Goal: Task Accomplishment & Management: Complete application form

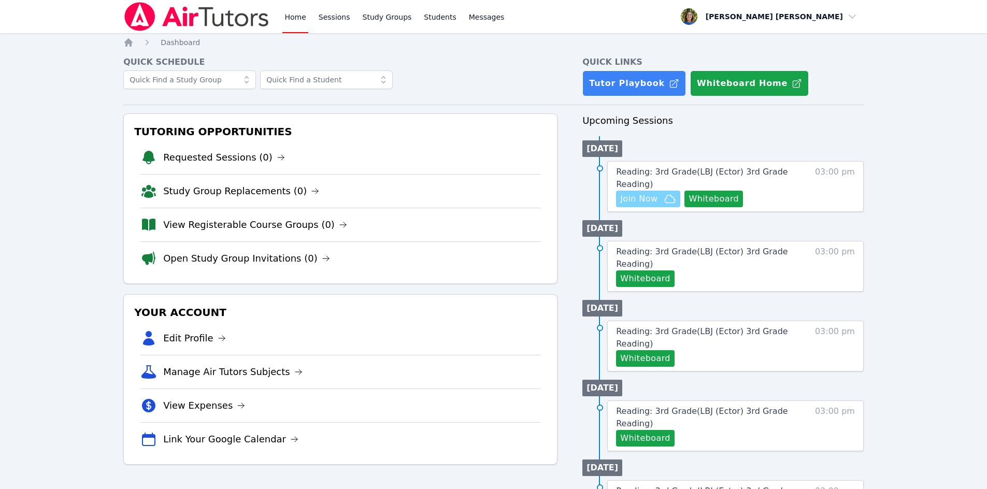
click at [649, 197] on span "Join Now" at bounding box center [638, 199] width 37 height 12
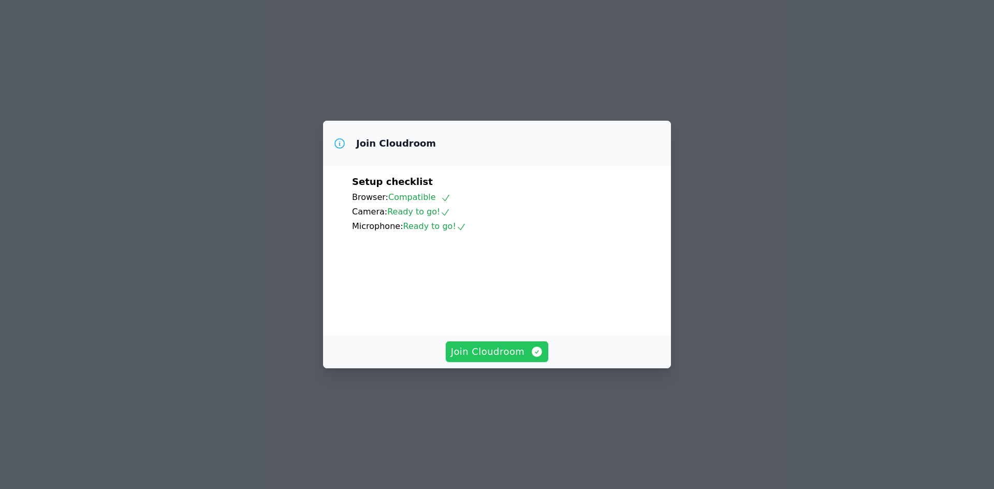
click at [488, 359] on span "Join Cloudroom" at bounding box center [497, 351] width 93 height 15
click at [493, 359] on span "Join Cloudroom" at bounding box center [497, 351] width 93 height 15
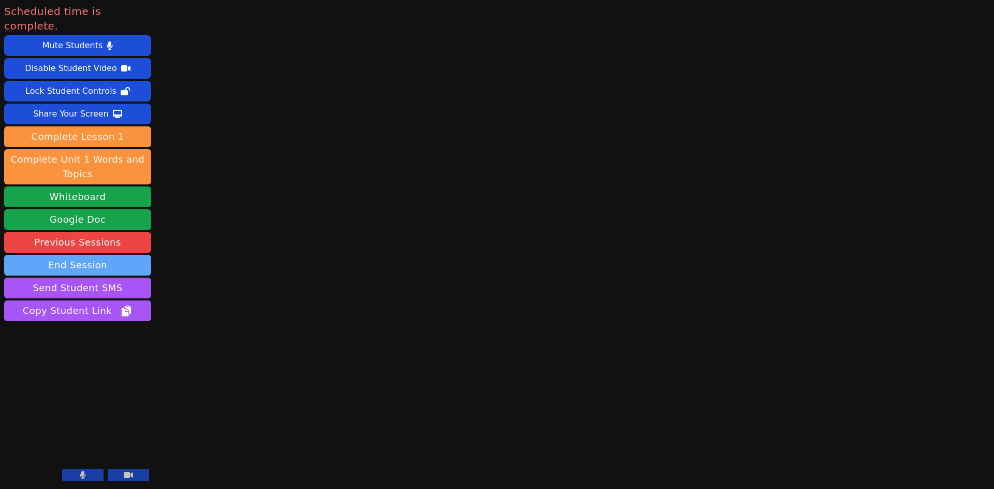
click at [81, 255] on button "End Session" at bounding box center [77, 265] width 147 height 21
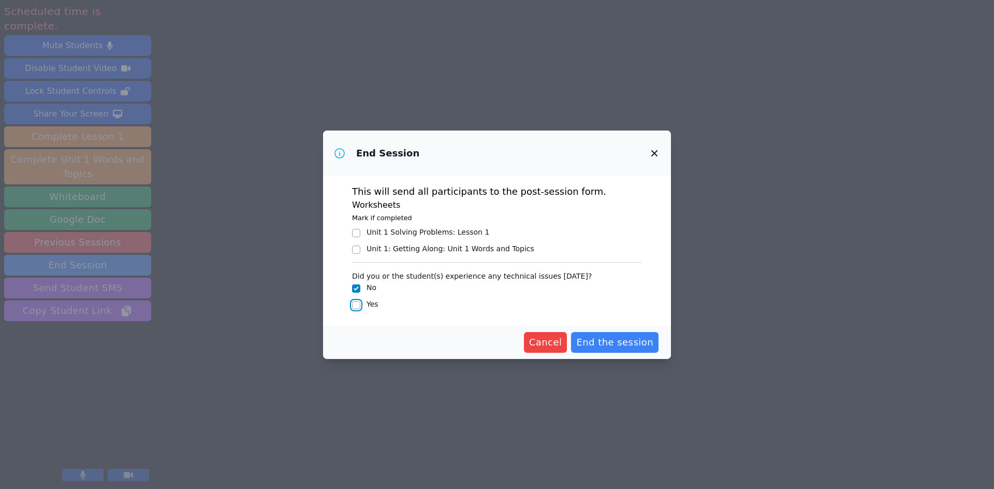
click at [358, 304] on input "Yes" at bounding box center [356, 305] width 8 height 8
checkbox input "true"
checkbox input "false"
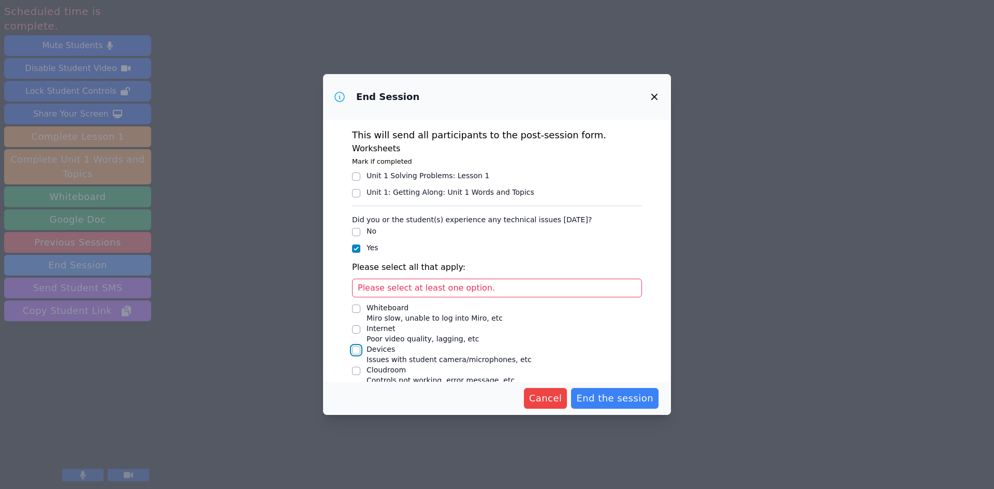
click at [358, 351] on input "Devices Issues with student camera/microphones, etc" at bounding box center [356, 350] width 8 height 8
checkbox input "true"
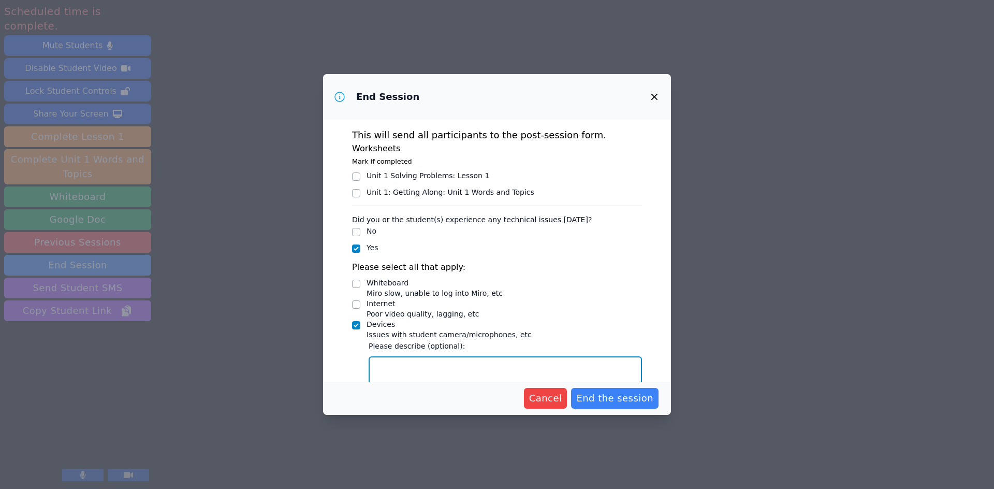
drag, startPoint x: 394, startPoint y: 365, endPoint x: 400, endPoint y: 366, distance: 6.8
click at [394, 365] on textarea "Devices Issues with student camera/microphones, etc" at bounding box center [505, 371] width 273 height 31
click at [420, 370] on textarea "Jesse's devic continues to be upside down." at bounding box center [505, 371] width 273 height 31
click at [542, 365] on textarea "Jesse's device continues to be upside down." at bounding box center [505, 371] width 273 height 31
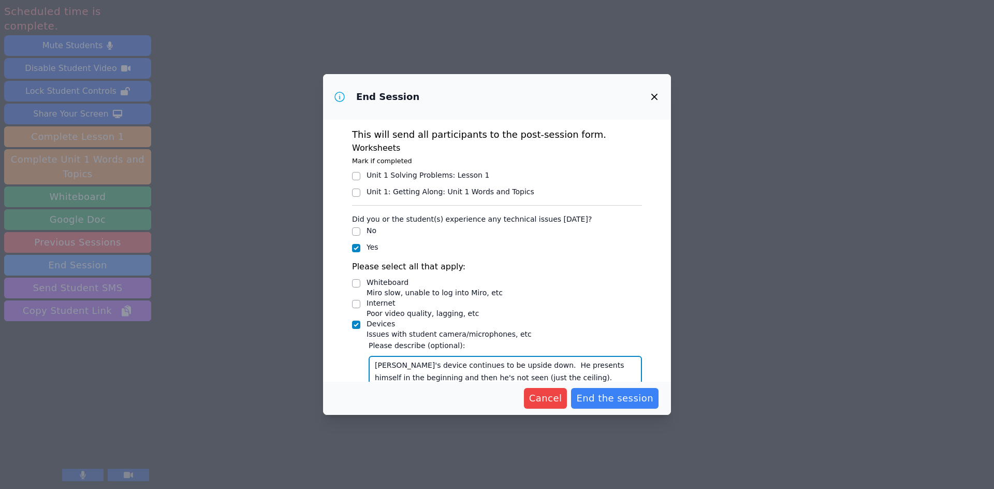
type textarea "Jesse's device continues to be upside down. He presents himself in the beginnin…"
click at [357, 284] on input "Whiteboard Miro slow, unable to log into Miro, etc" at bounding box center [356, 283] width 8 height 8
checkbox input "true"
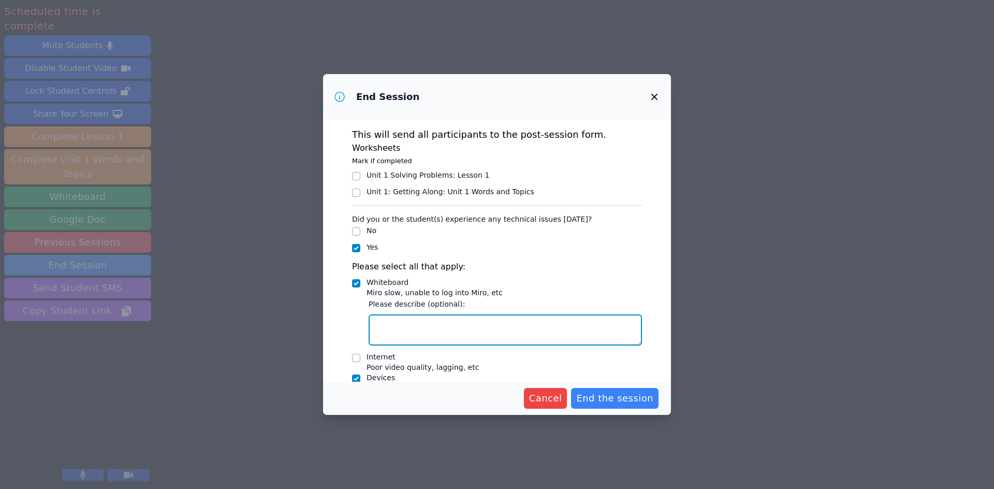
drag, startPoint x: 403, startPoint y: 334, endPoint x: 479, endPoint y: 339, distance: 75.3
click at [406, 334] on textarea "Whiteboard Miro slow, unable to log into Miro, etc" at bounding box center [505, 329] width 273 height 31
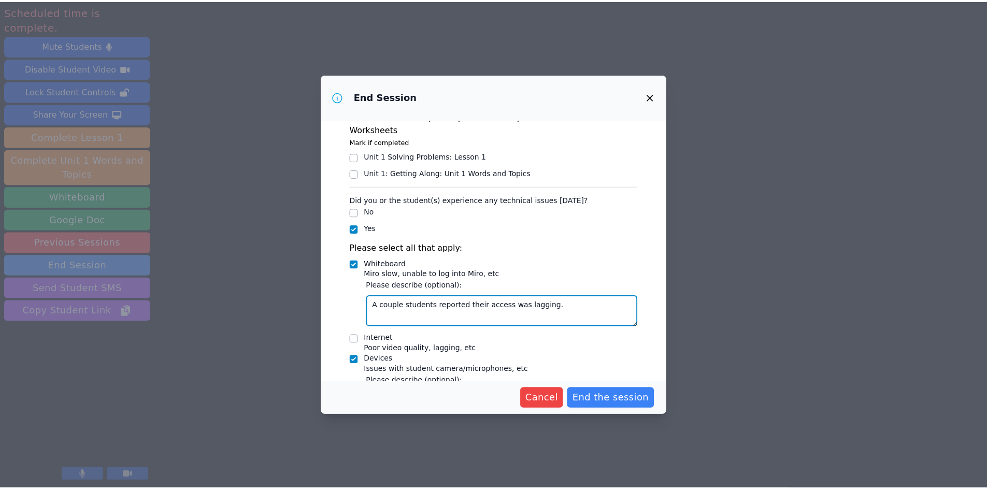
scroll to position [0, 0]
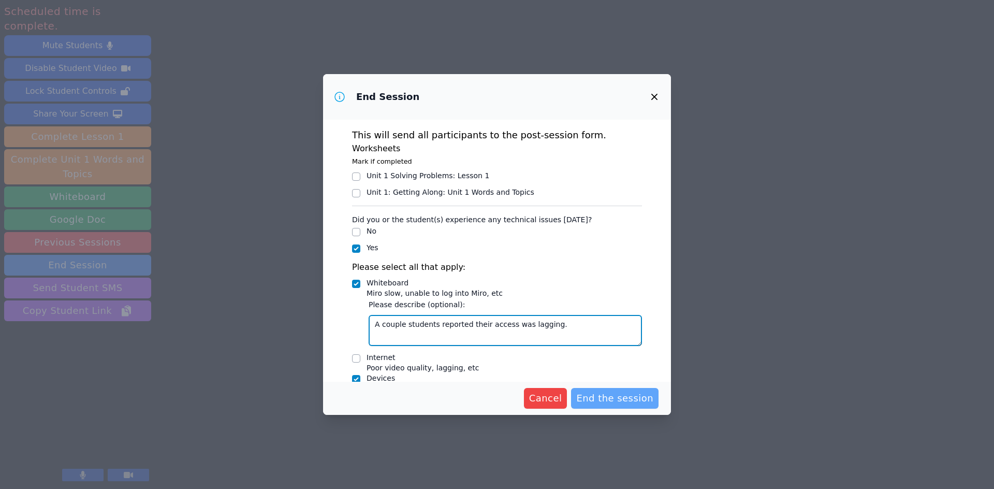
type textarea "A couple students reported their access was lagging."
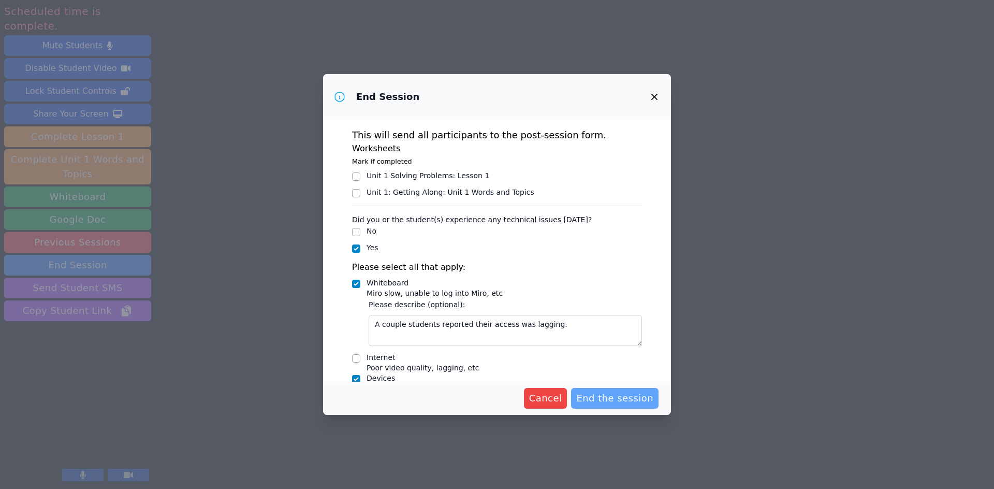
click at [603, 396] on span "End the session" at bounding box center [614, 398] width 77 height 15
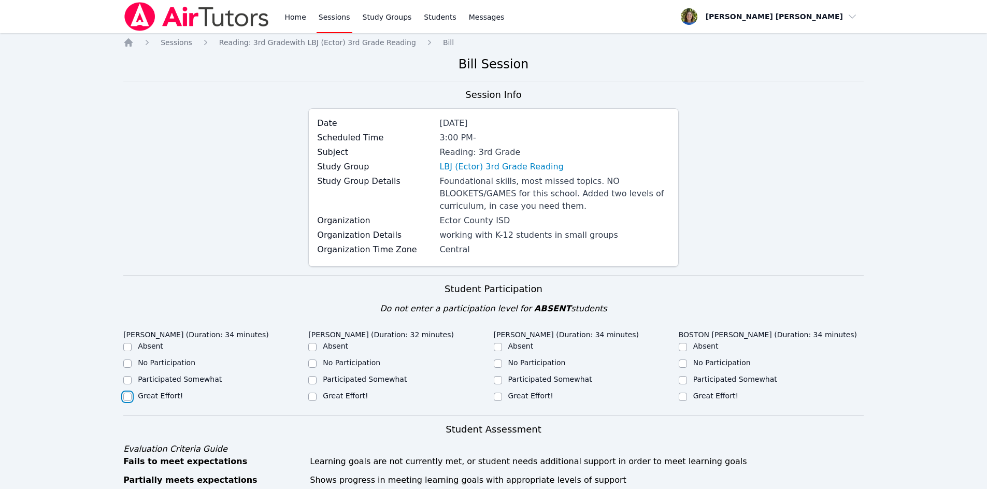
click at [127, 396] on input "Great Effort!" at bounding box center [127, 397] width 8 height 8
checkbox input "true"
click at [310, 398] on input "Great Effort!" at bounding box center [312, 397] width 8 height 8
checkbox input "true"
click at [496, 399] on input "Great Effort!" at bounding box center [498, 397] width 8 height 8
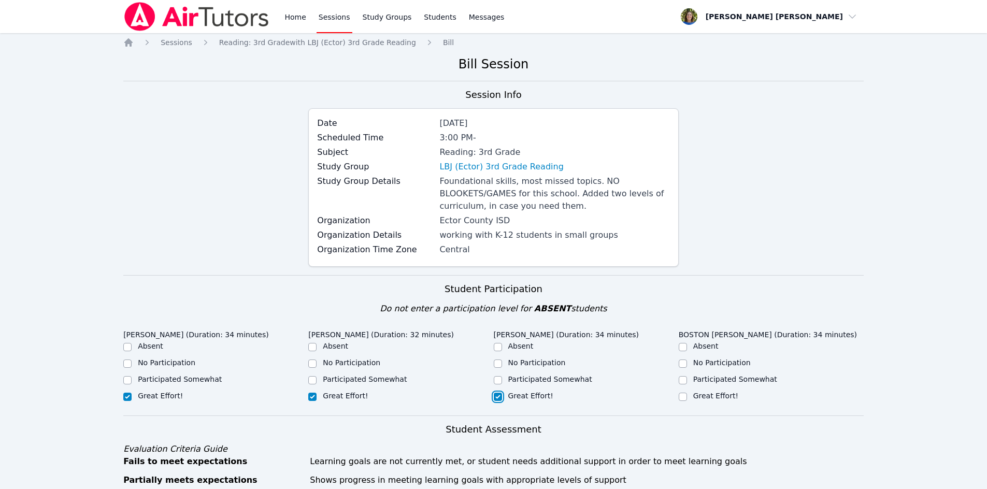
checkbox input "true"
click at [686, 396] on input "Great Effort!" at bounding box center [682, 397] width 8 height 8
checkbox input "true"
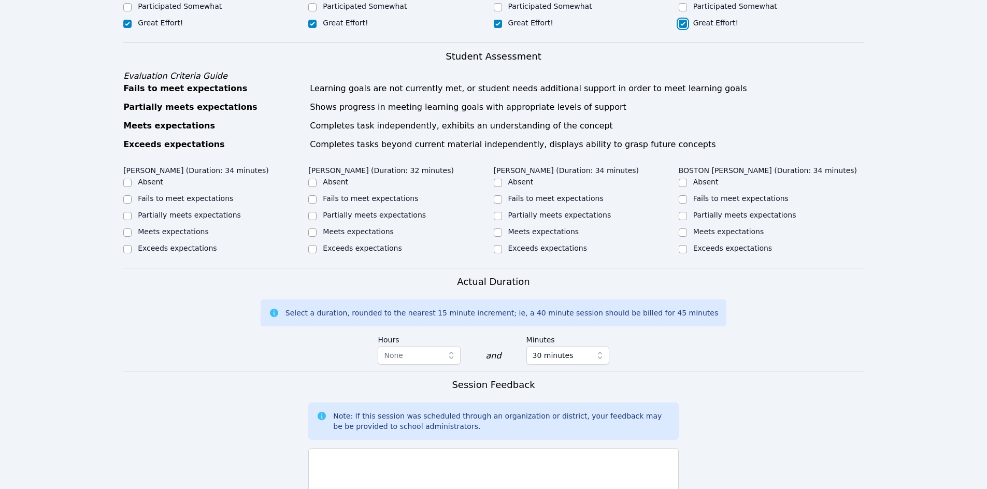
scroll to position [378, 0]
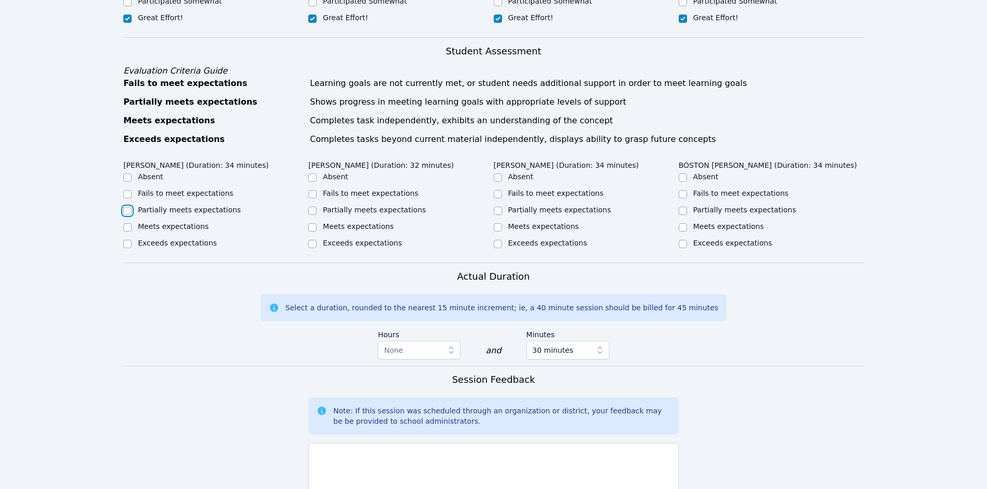
click at [127, 211] on input "Partially meets expectations" at bounding box center [127, 211] width 8 height 8
checkbox input "true"
click at [315, 213] on input "Partially meets expectations" at bounding box center [312, 211] width 8 height 8
checkbox input "true"
drag, startPoint x: 500, startPoint y: 228, endPoint x: 511, endPoint y: 223, distance: 12.3
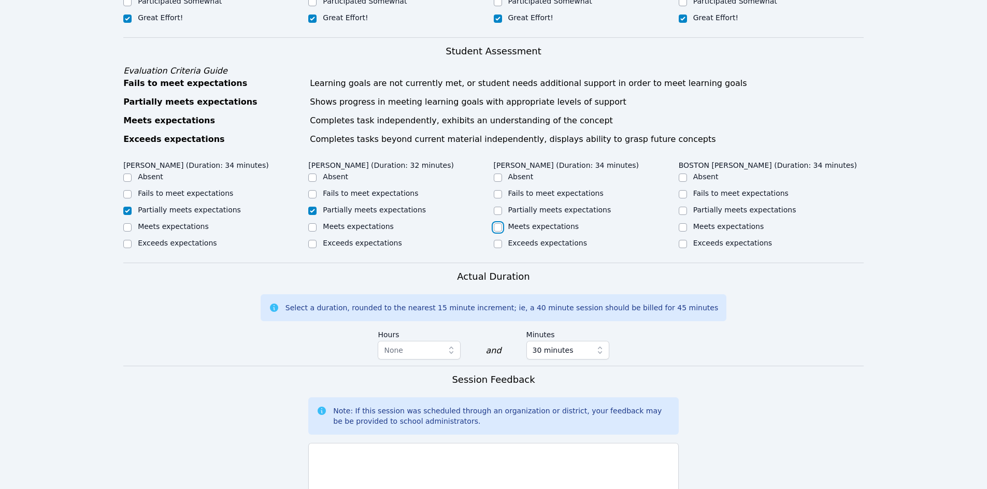
click at [500, 228] on input "Meets expectations" at bounding box center [498, 227] width 8 height 8
checkbox input "true"
click at [679, 211] on input "Partially meets expectations" at bounding box center [682, 211] width 8 height 8
checkbox input "true"
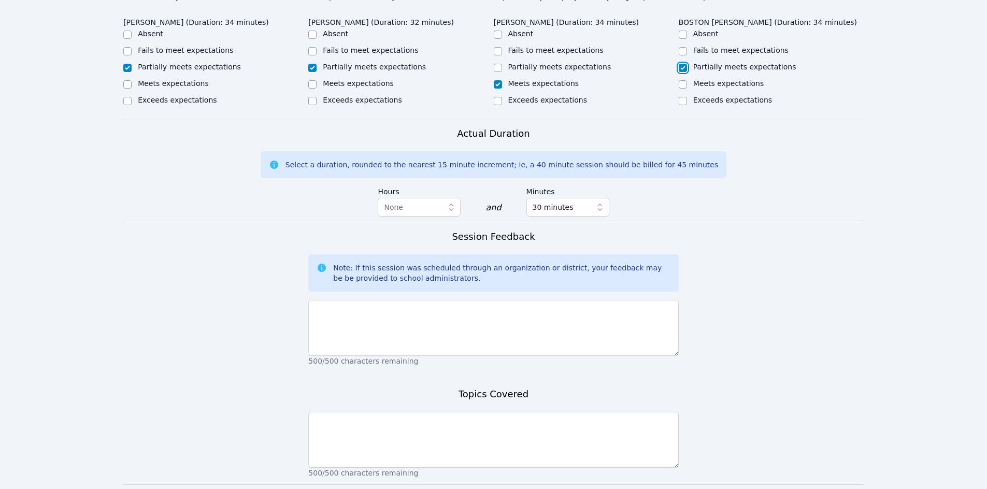
scroll to position [524, 0]
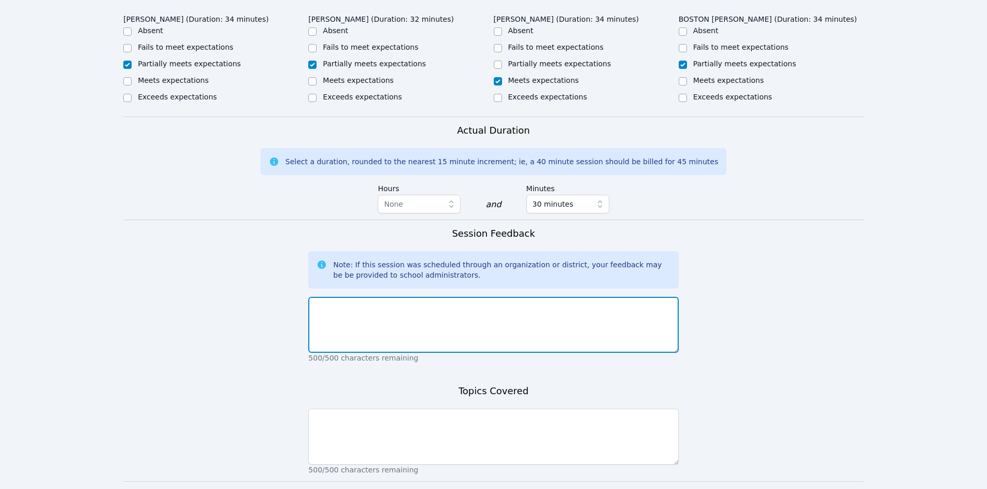
click at [372, 326] on textarea at bounding box center [493, 325] width 370 height 56
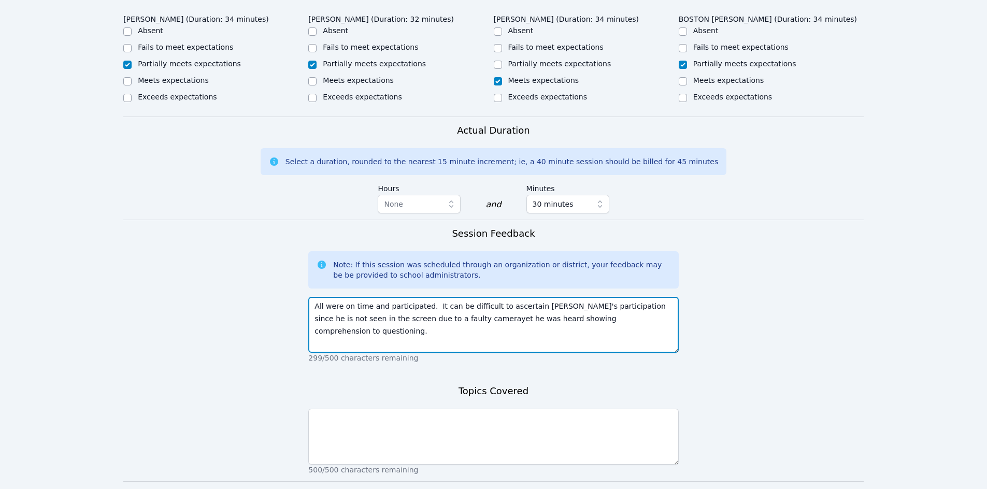
click at [542, 307] on textarea "All were on time and participated. It can be difficult to ascertain Jese's part…" at bounding box center [493, 325] width 370 height 56
click at [434, 319] on textarea "All were on time and participated. It can be difficult to ascertain Jesse's par…" at bounding box center [493, 325] width 370 height 56
click at [641, 319] on textarea "All were on time and participated. It can be difficult to ascertain Jesse's par…" at bounding box center [493, 325] width 370 height 56
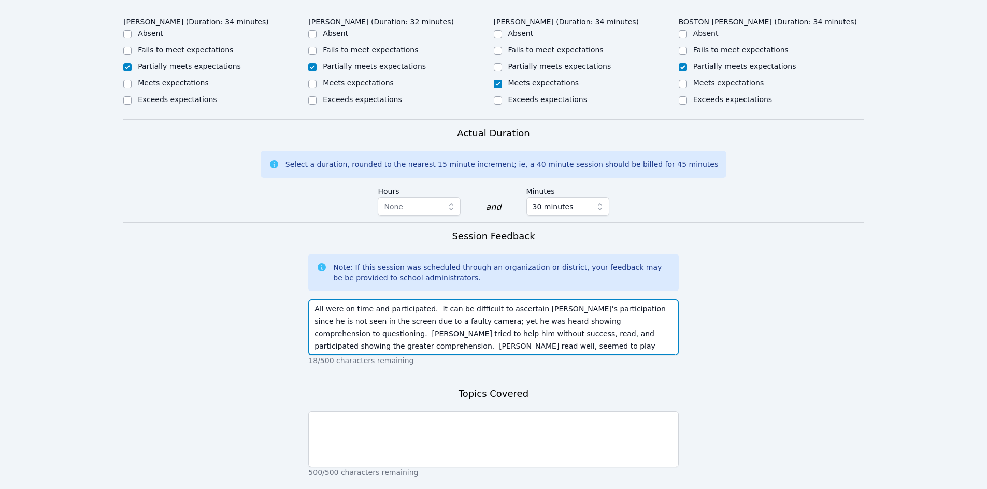
scroll to position [517, 0]
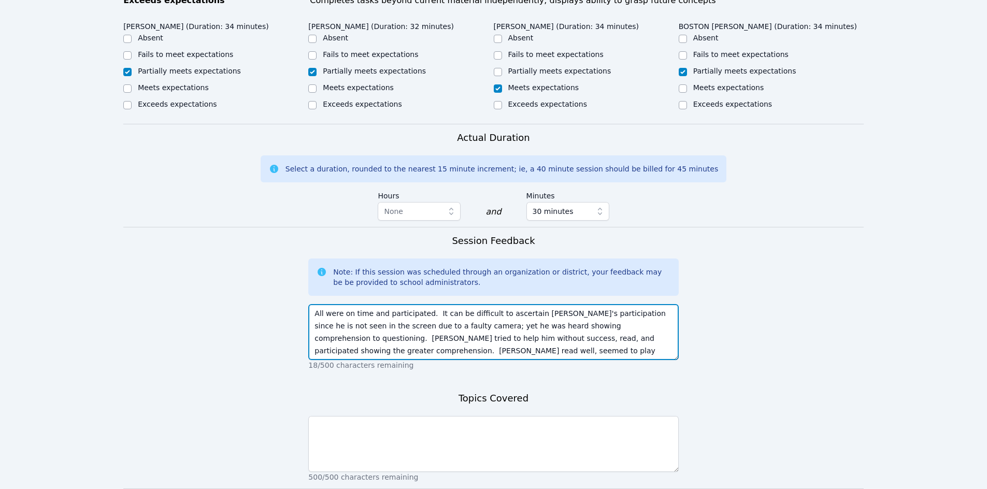
click at [557, 313] on textarea "All were on time and participated. It can be difficult to ascertain Jesse's par…" at bounding box center [493, 332] width 370 height 56
click at [592, 313] on textarea "All were on time and participated. It can be difficult to ascertain Jesse's (ha…" at bounding box center [493, 332] width 370 height 56
click at [414, 351] on textarea "All were on time and participated. It can be difficult to ascertain Jesse's (ha…" at bounding box center [493, 332] width 370 height 56
type textarea "All were on time and participated. It can be difficult to ascertain Jesse's (ha…"
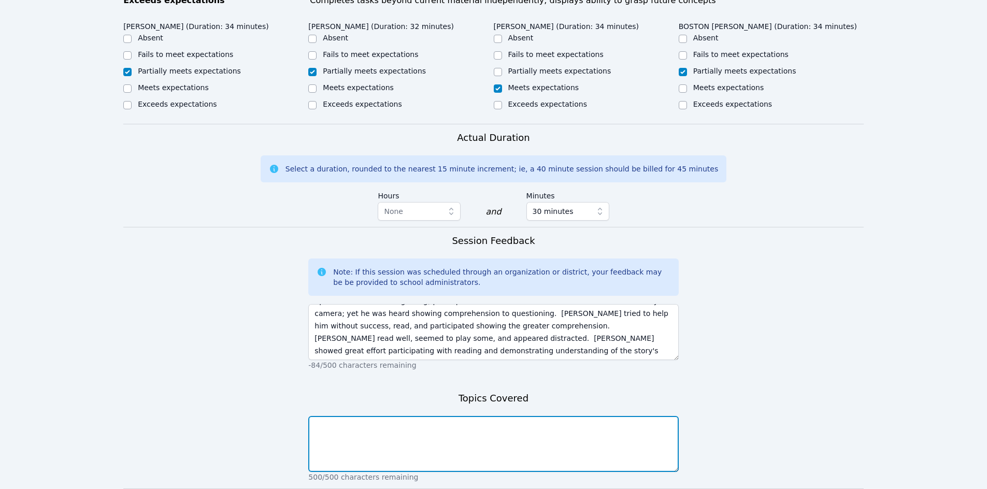
click at [599, 451] on textarea at bounding box center [493, 444] width 370 height 56
type textarea "Session 5 Lesson 1 Read"
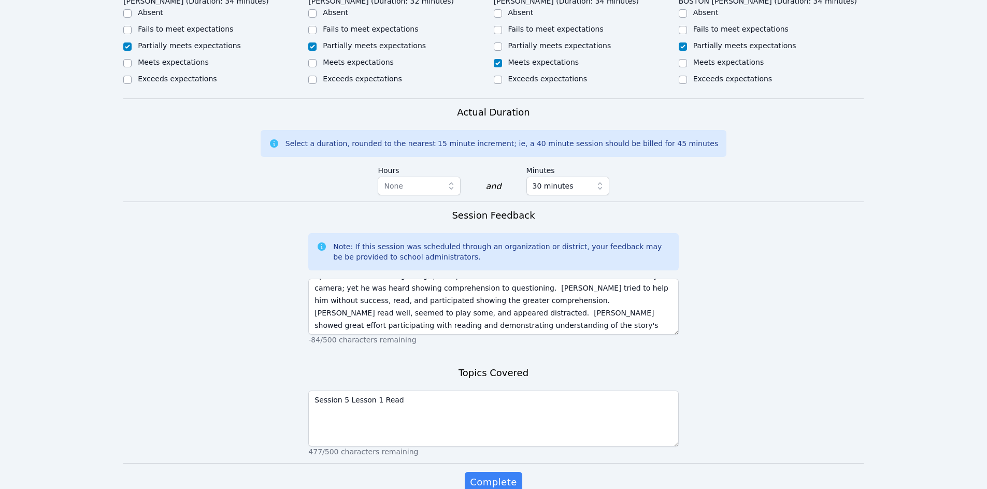
scroll to position [596, 0]
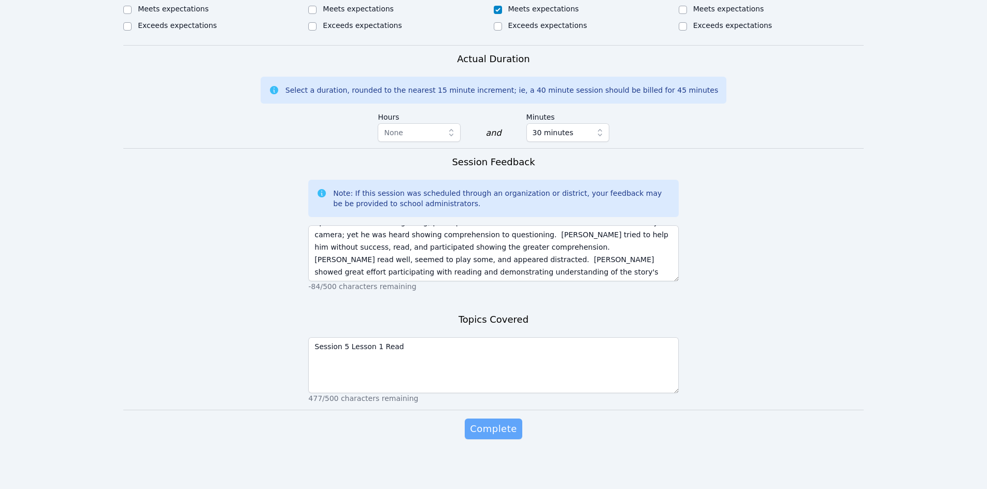
click at [491, 427] on span "Complete" at bounding box center [493, 429] width 47 height 15
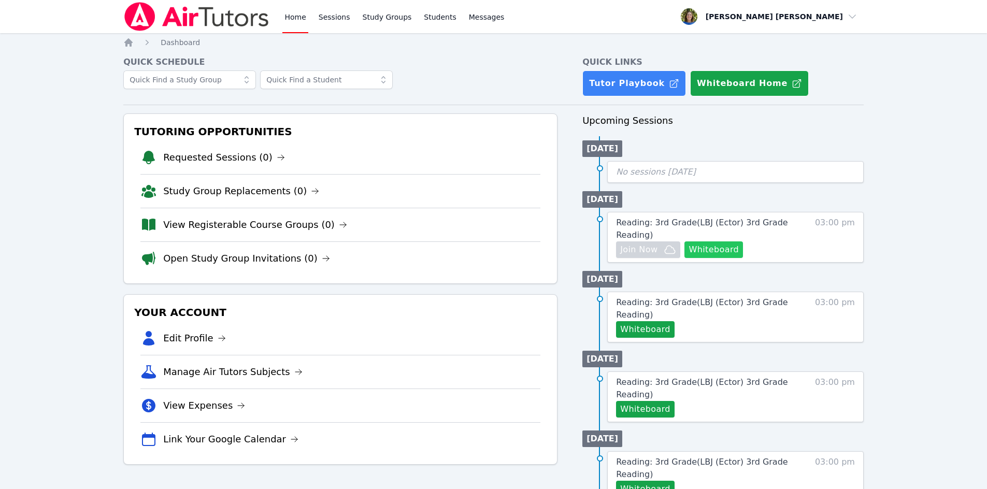
click at [718, 248] on button "Whiteboard" at bounding box center [713, 249] width 59 height 17
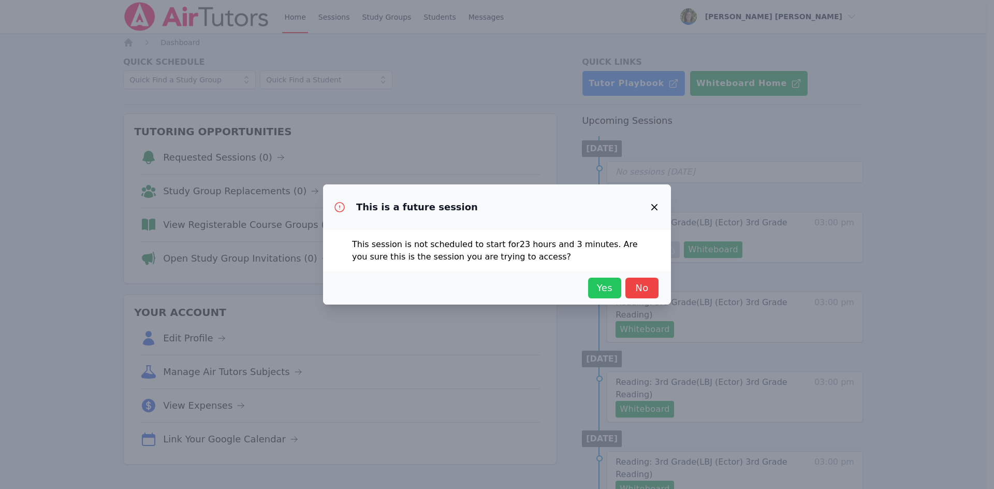
click at [604, 286] on span "Yes" at bounding box center [605, 288] width 23 height 15
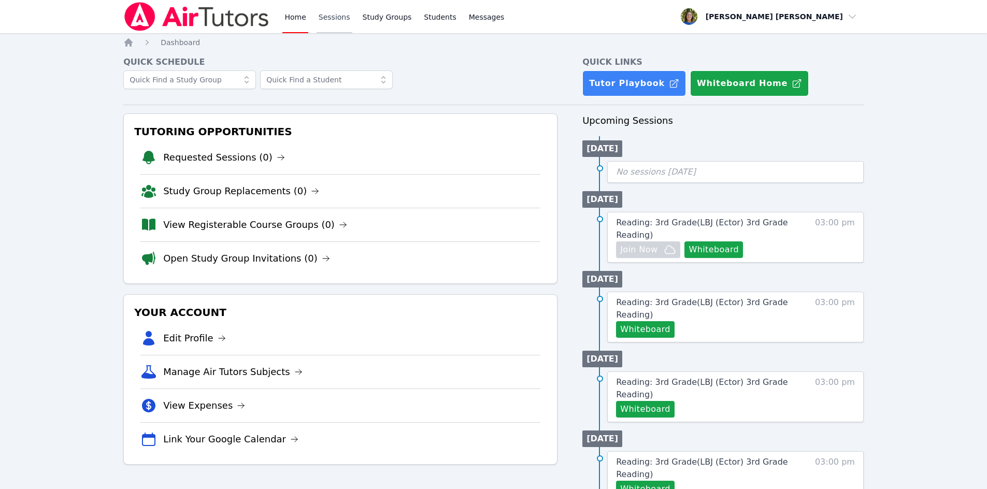
click at [335, 18] on link "Sessions" at bounding box center [334, 16] width 36 height 33
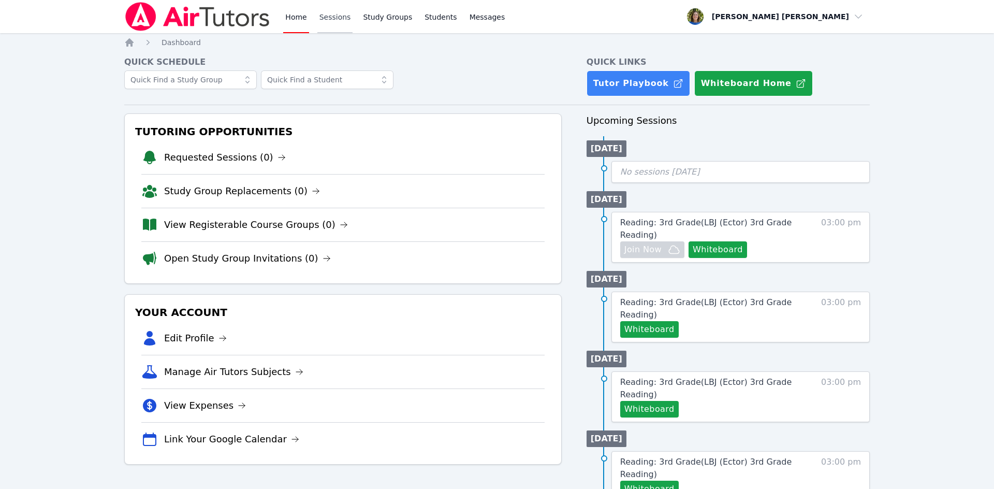
click at [335, 18] on link "Sessions" at bounding box center [335, 16] width 36 height 33
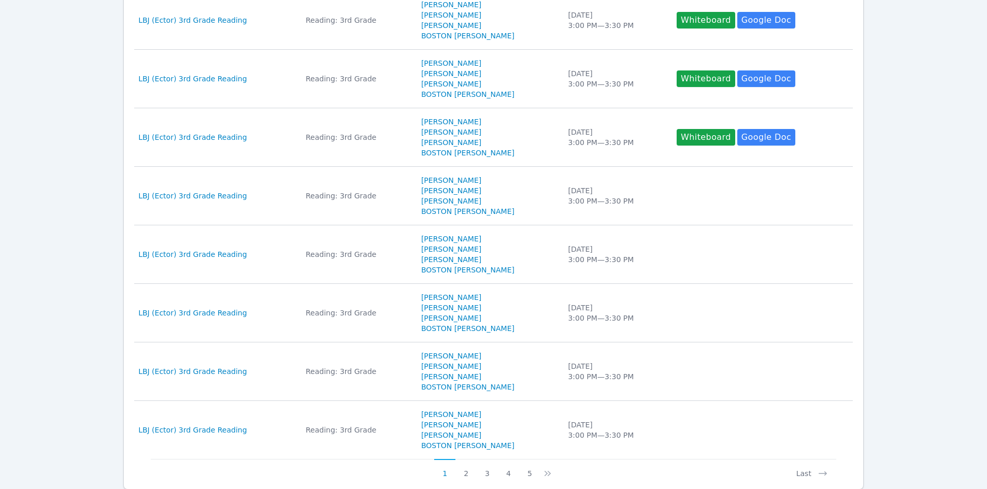
scroll to position [470, 0]
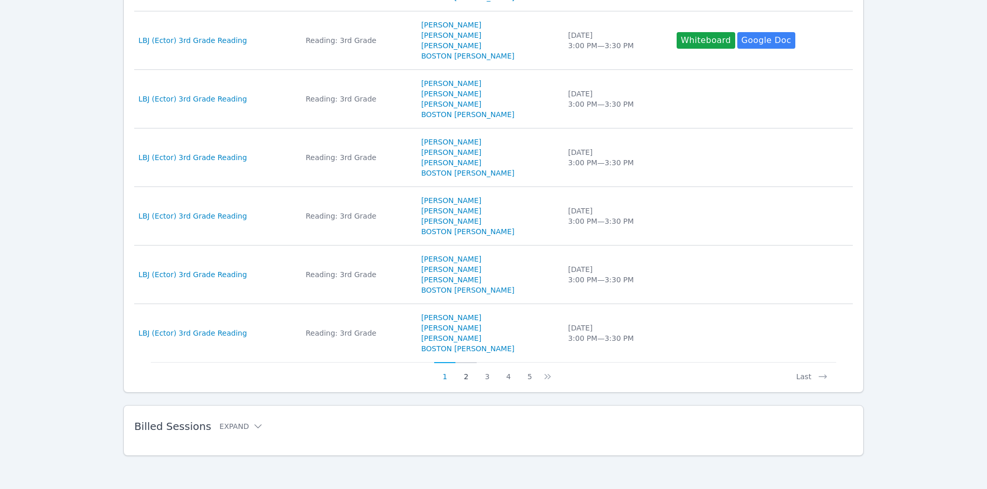
click at [466, 377] on button "2" at bounding box center [465, 372] width 21 height 20
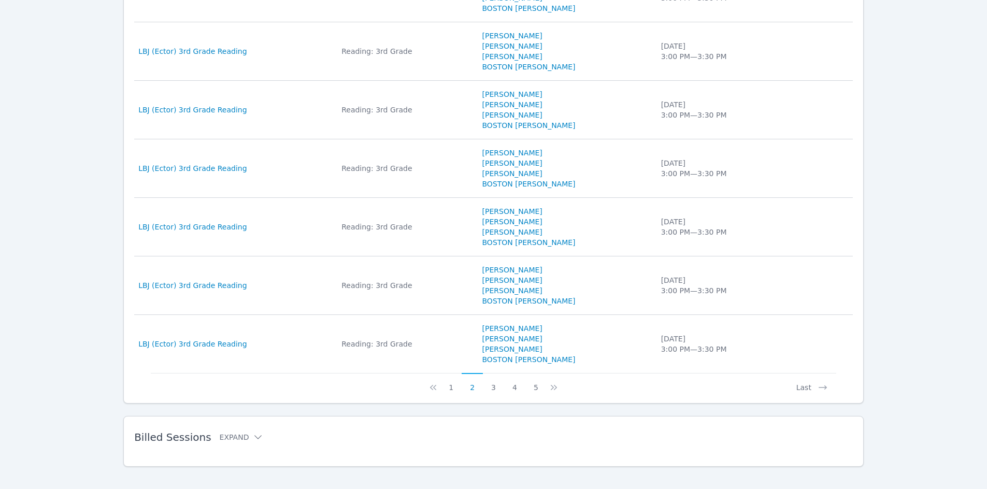
scroll to position [460, 0]
click at [495, 386] on button "3" at bounding box center [493, 382] width 21 height 20
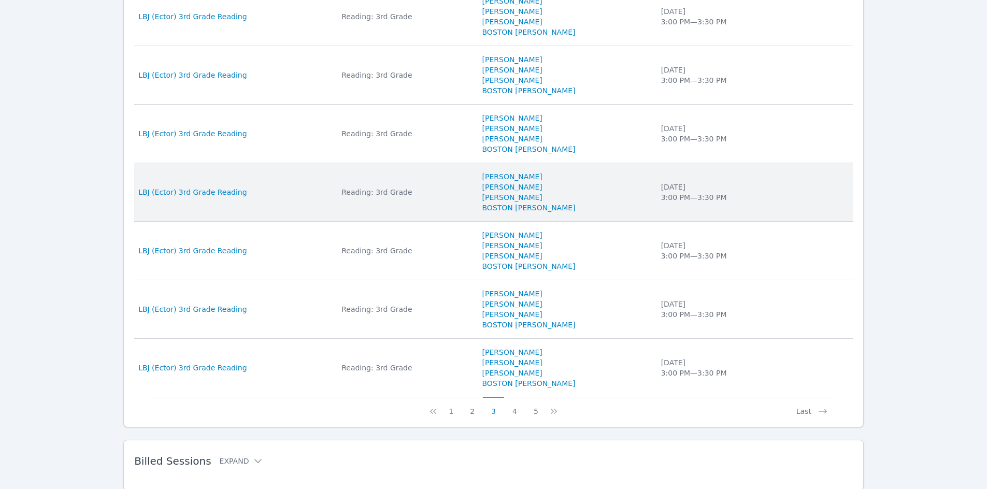
scroll to position [470, 0]
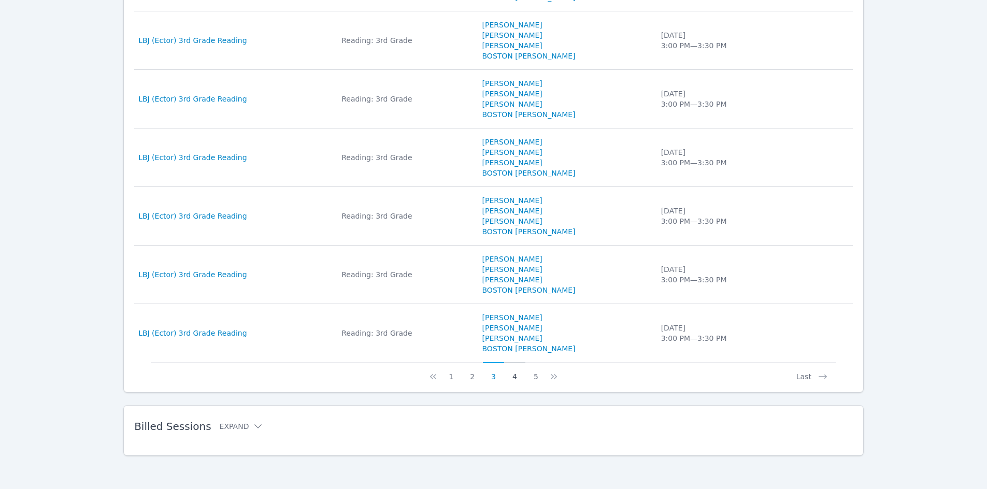
click at [512, 377] on button "4" at bounding box center [514, 372] width 21 height 20
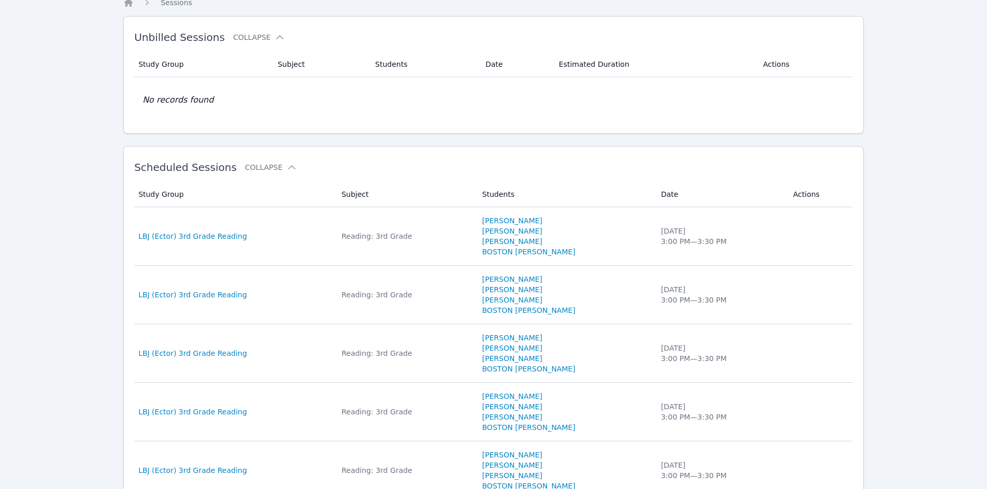
scroll to position [0, 0]
